Goal: Find specific page/section: Find specific page/section

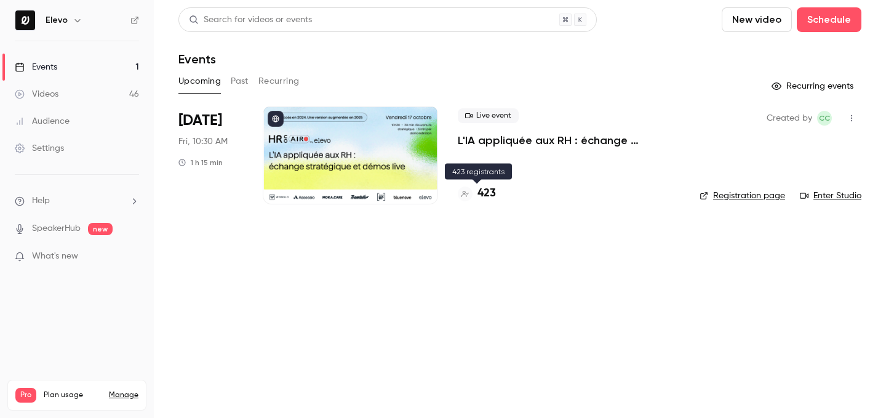
click at [483, 199] on h4 "423" at bounding box center [486, 193] width 18 height 17
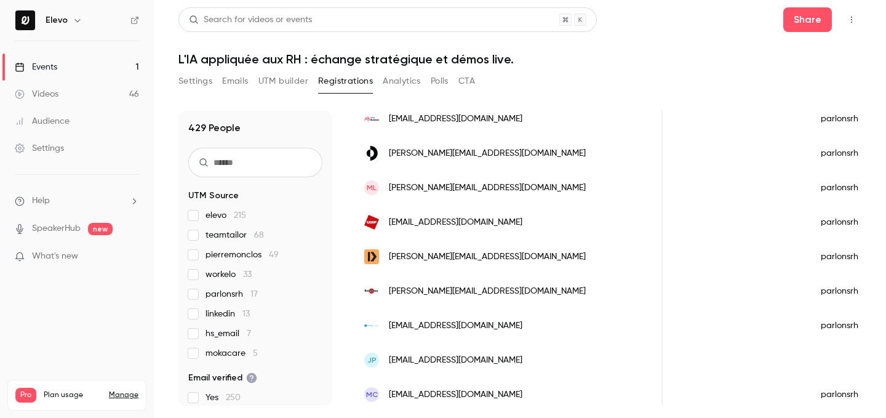
scroll to position [417, 0]
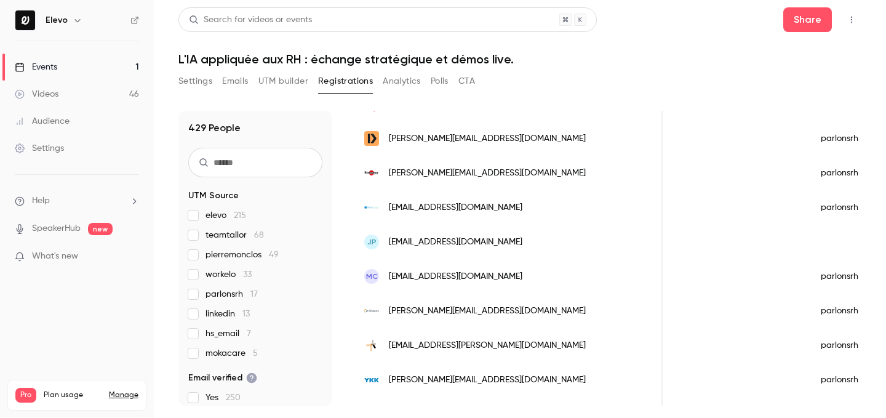
click at [116, 66] on link "Events 1" at bounding box center [77, 66] width 154 height 27
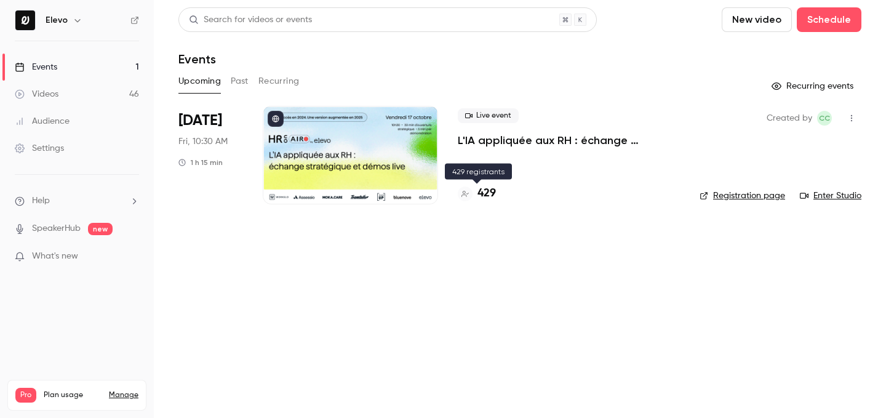
click at [484, 185] on h4 "429" at bounding box center [486, 193] width 18 height 17
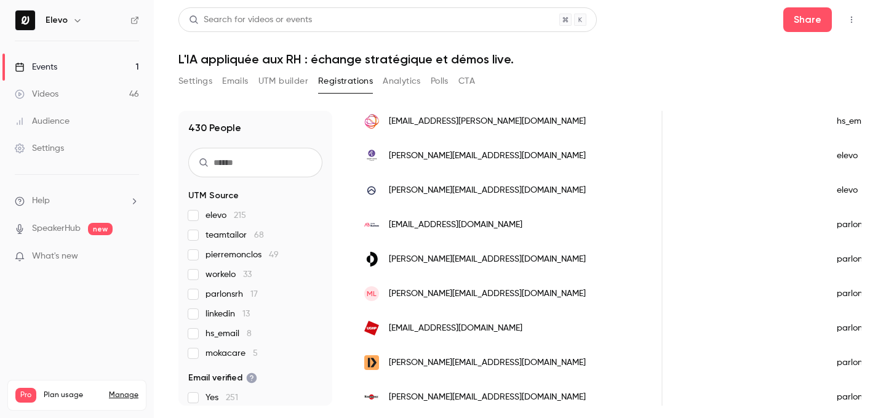
scroll to position [661, 0]
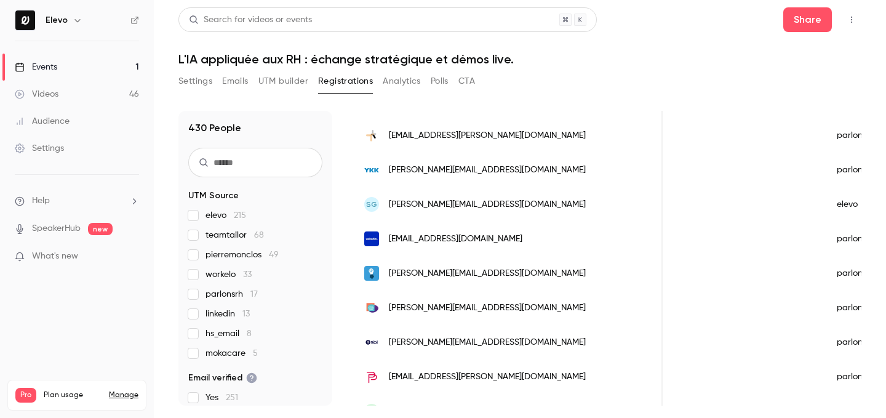
click at [103, 74] on link "Events 1" at bounding box center [77, 66] width 154 height 27
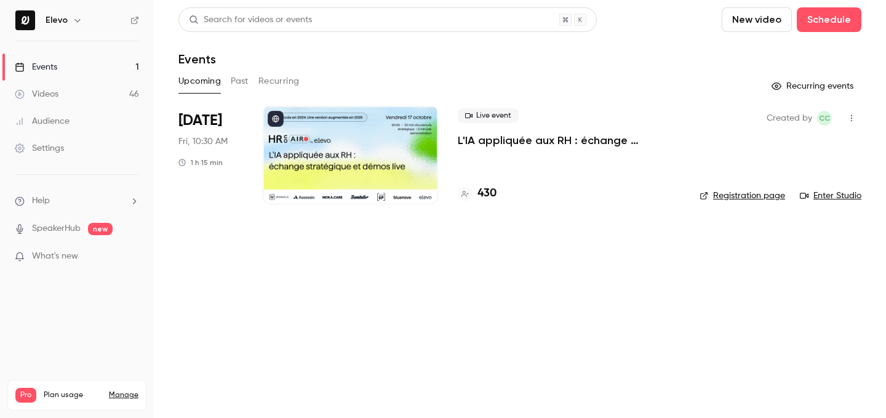
click at [477, 186] on h4 "430" at bounding box center [486, 193] width 19 height 17
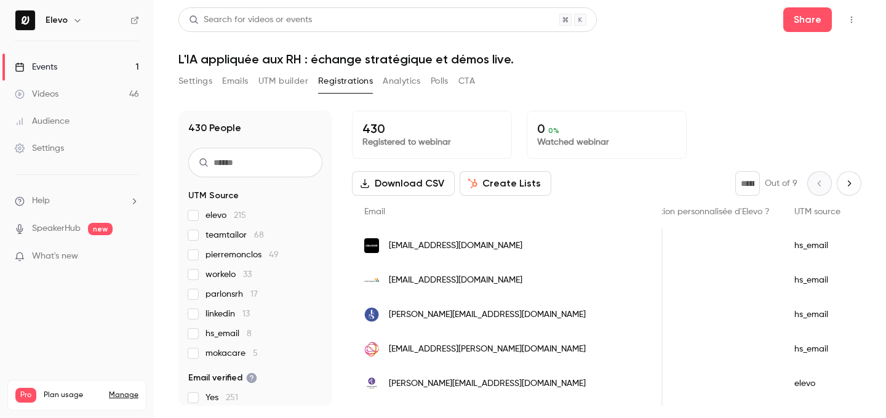
scroll to position [0, 1175]
click at [89, 71] on link "Events 1" at bounding box center [77, 66] width 154 height 27
